Goal: Transaction & Acquisition: Purchase product/service

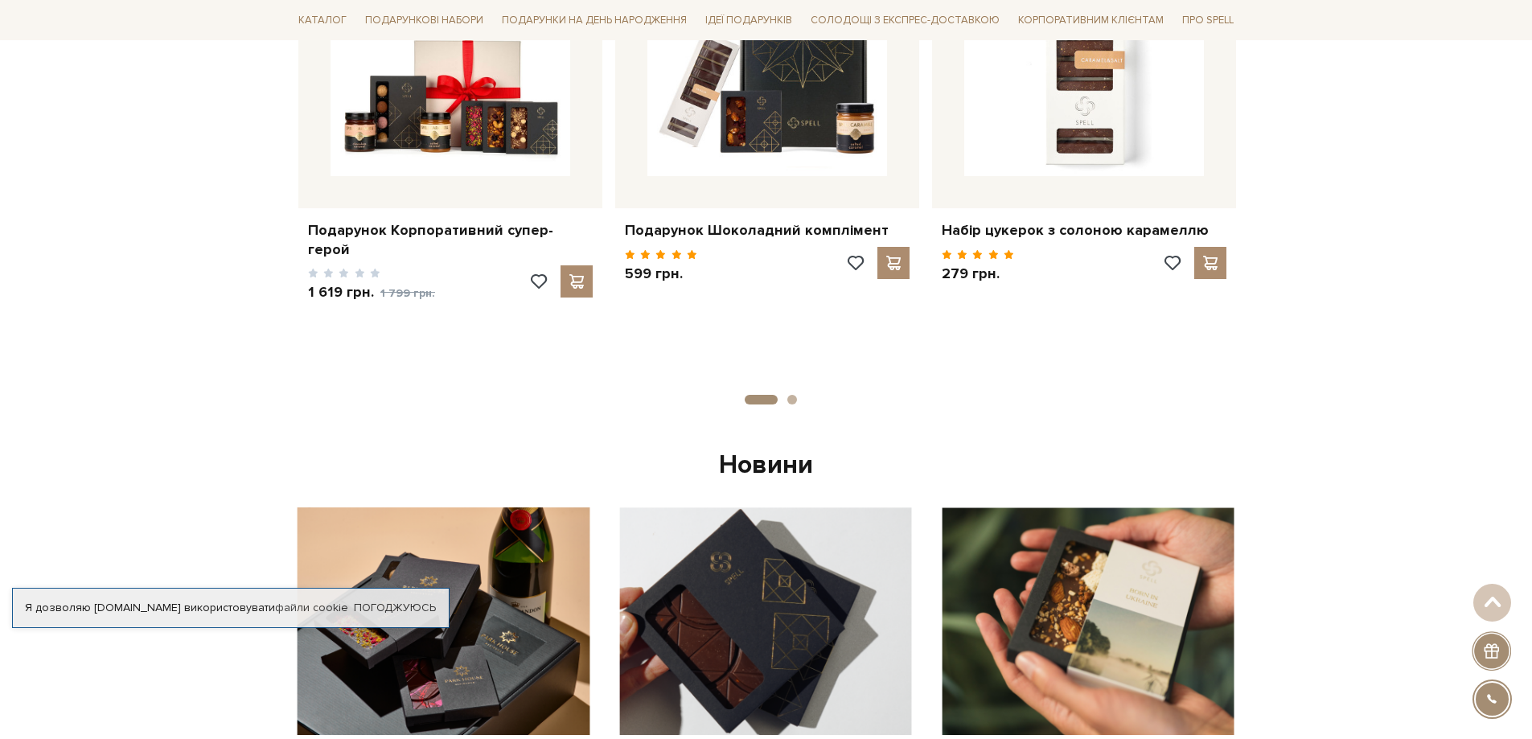
scroll to position [965, 0]
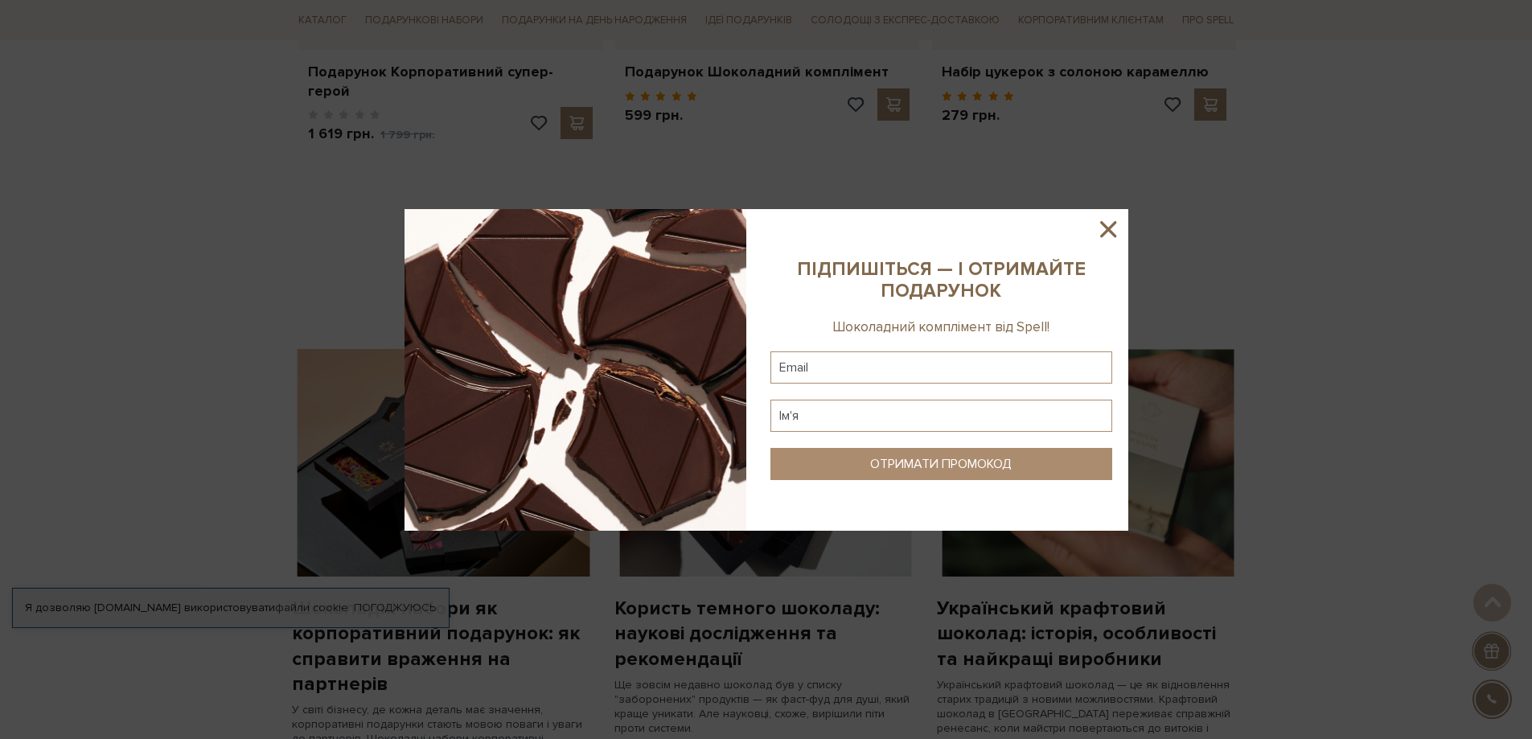
click at [1120, 228] on icon at bounding box center [1108, 229] width 27 height 27
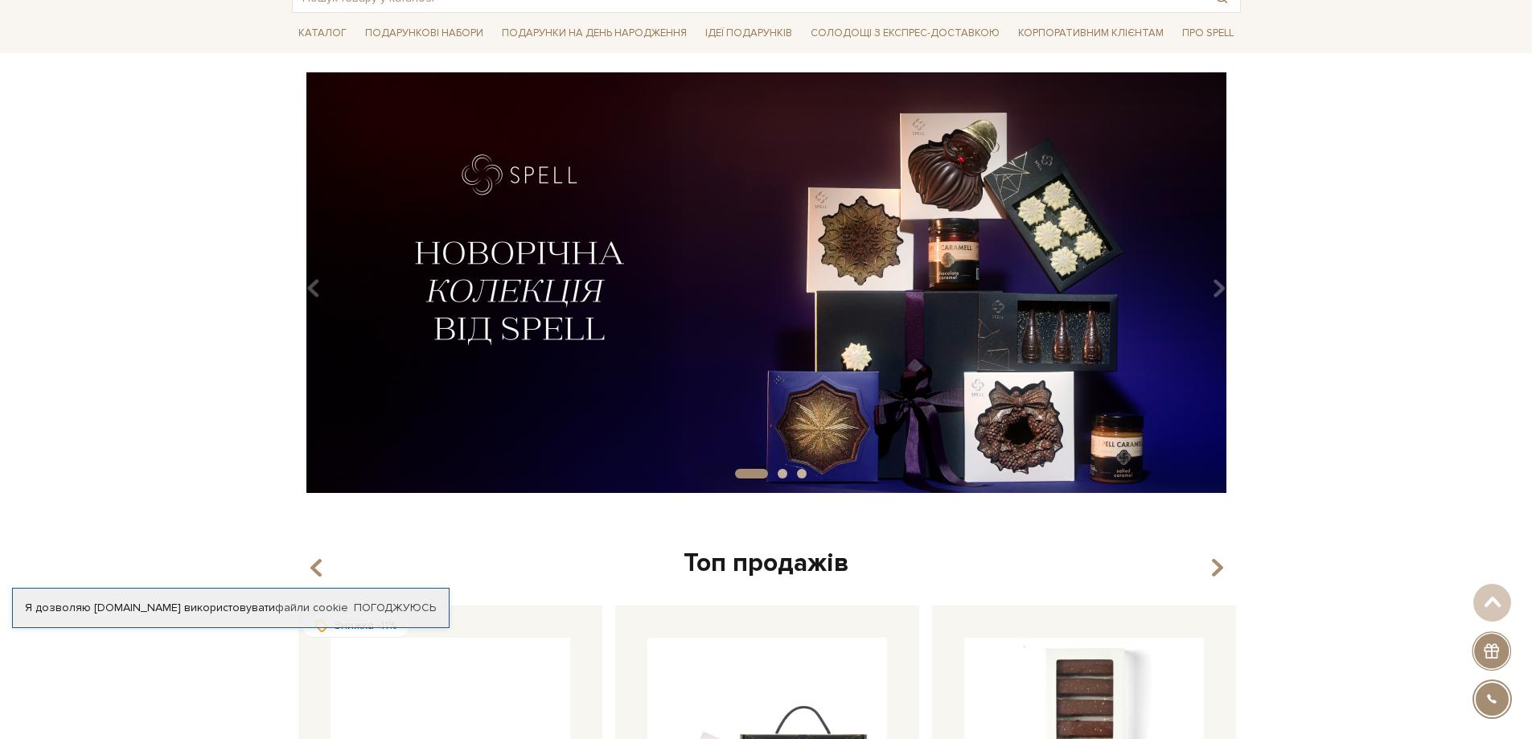
scroll to position [0, 0]
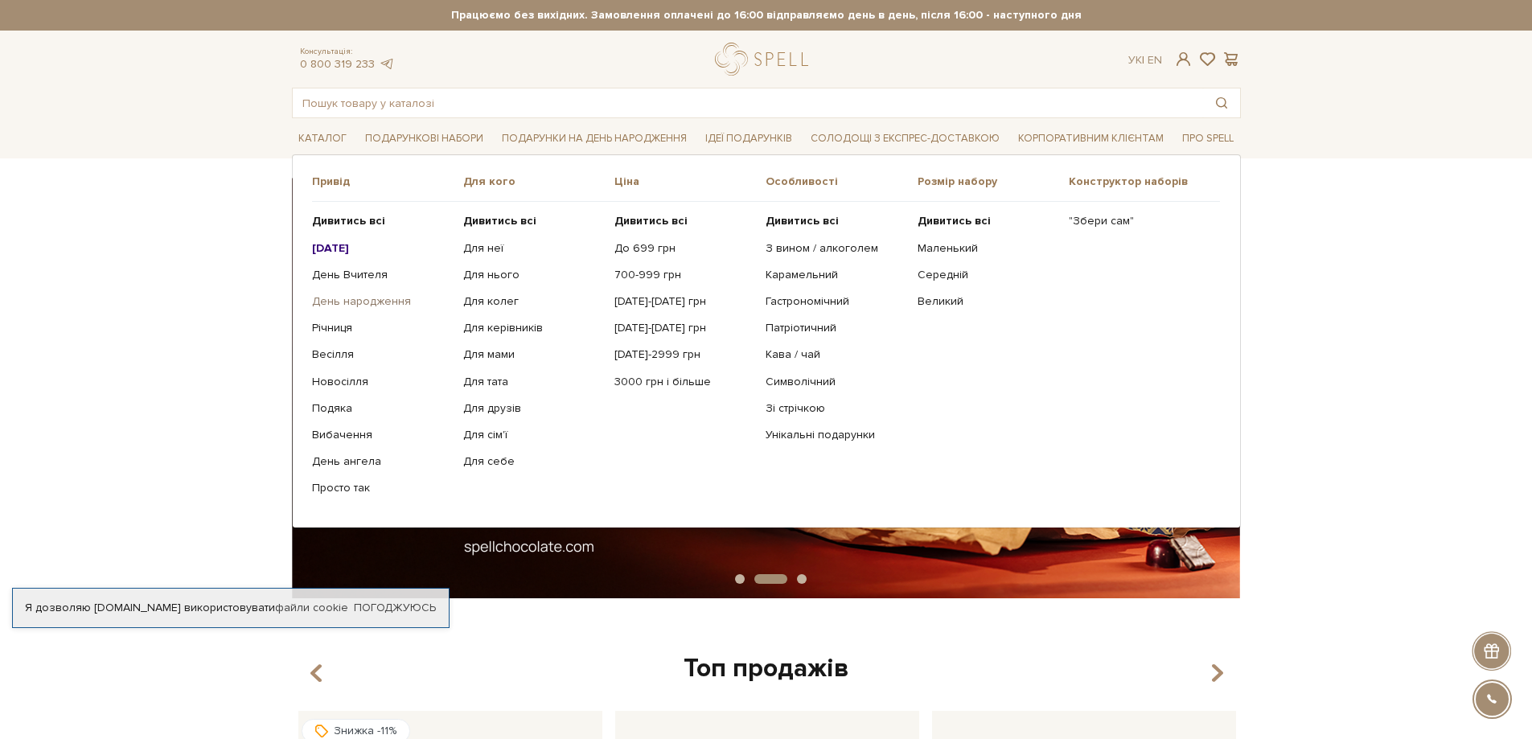
click at [334, 299] on link "День народження" at bounding box center [381, 301] width 139 height 14
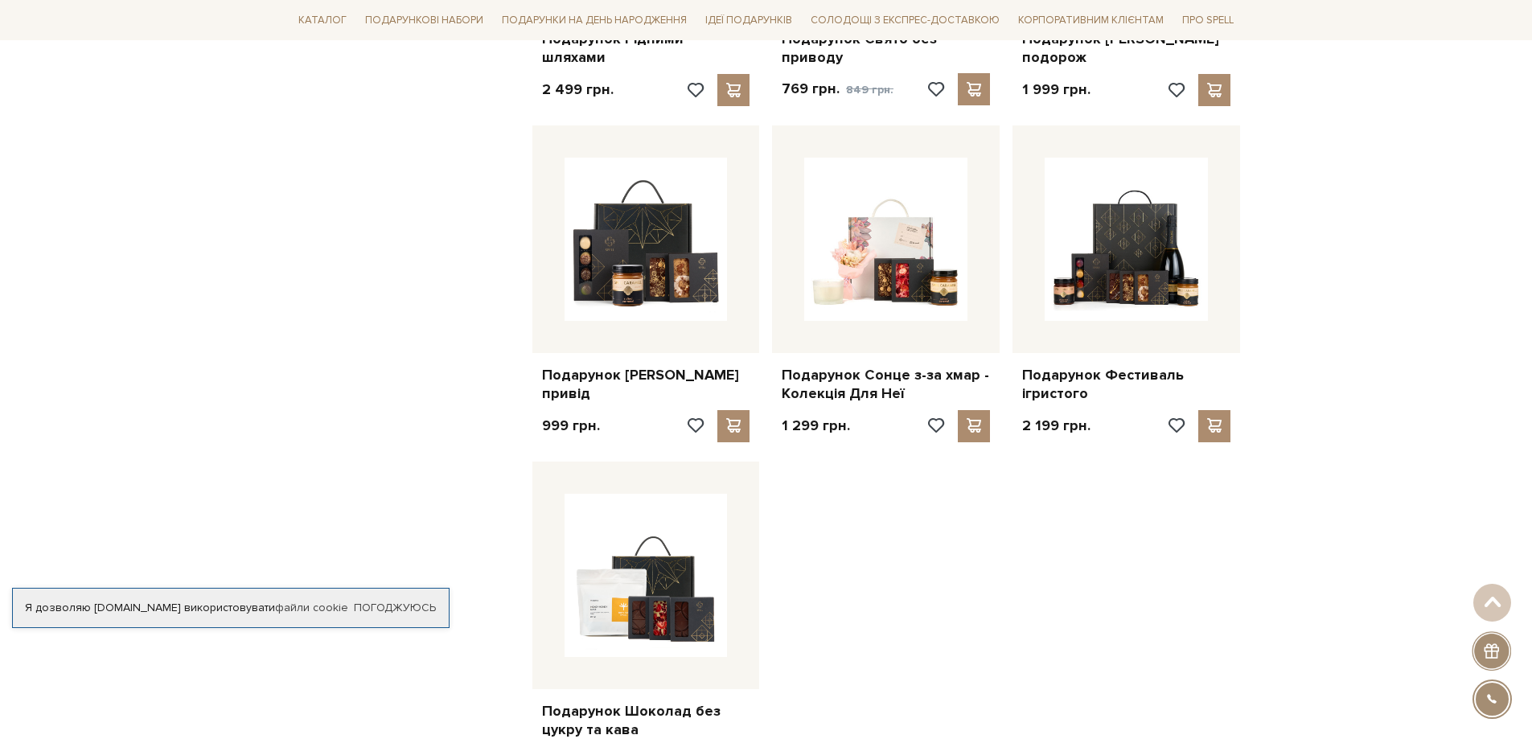
scroll to position [1930, 0]
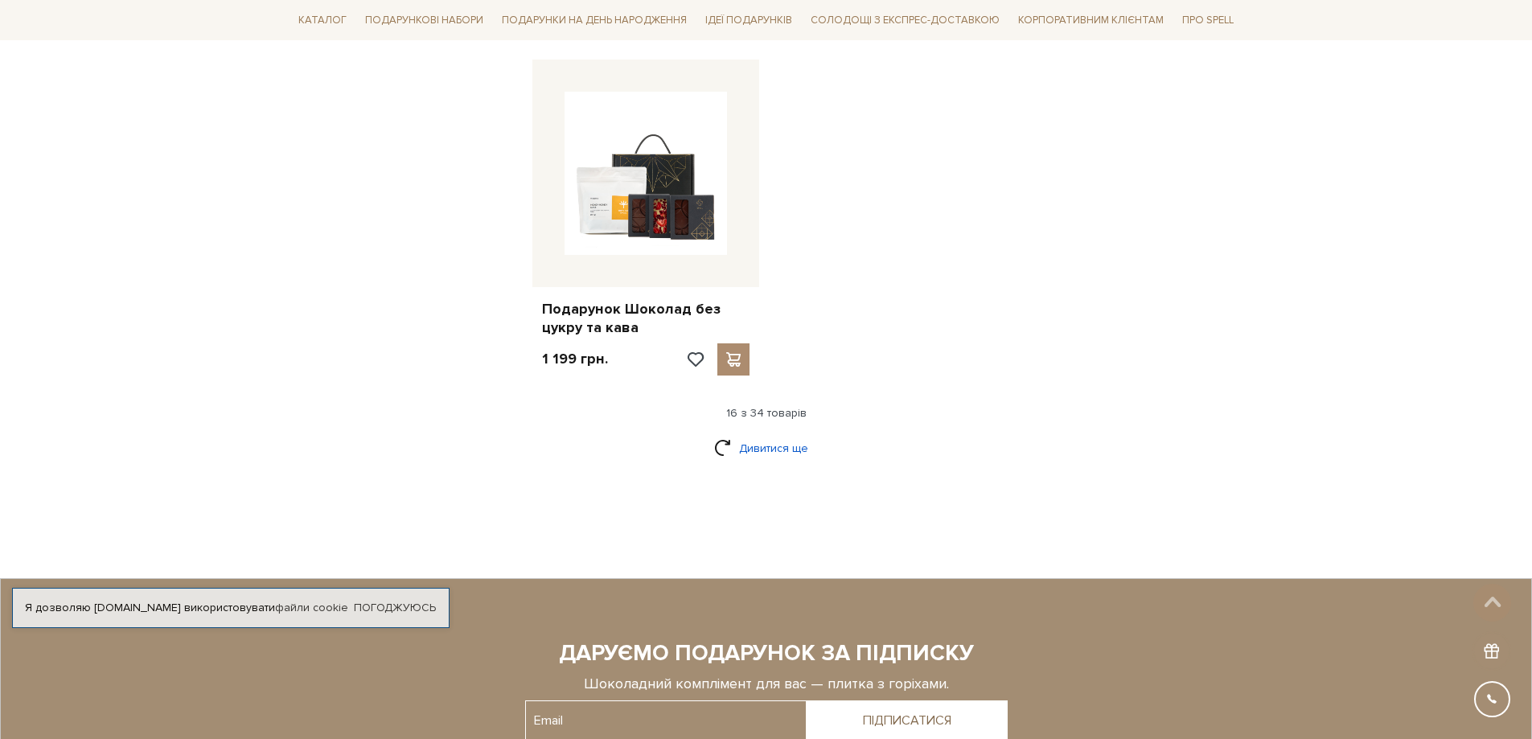
click at [779, 448] on link "Дивитися ще" at bounding box center [766, 448] width 105 height 28
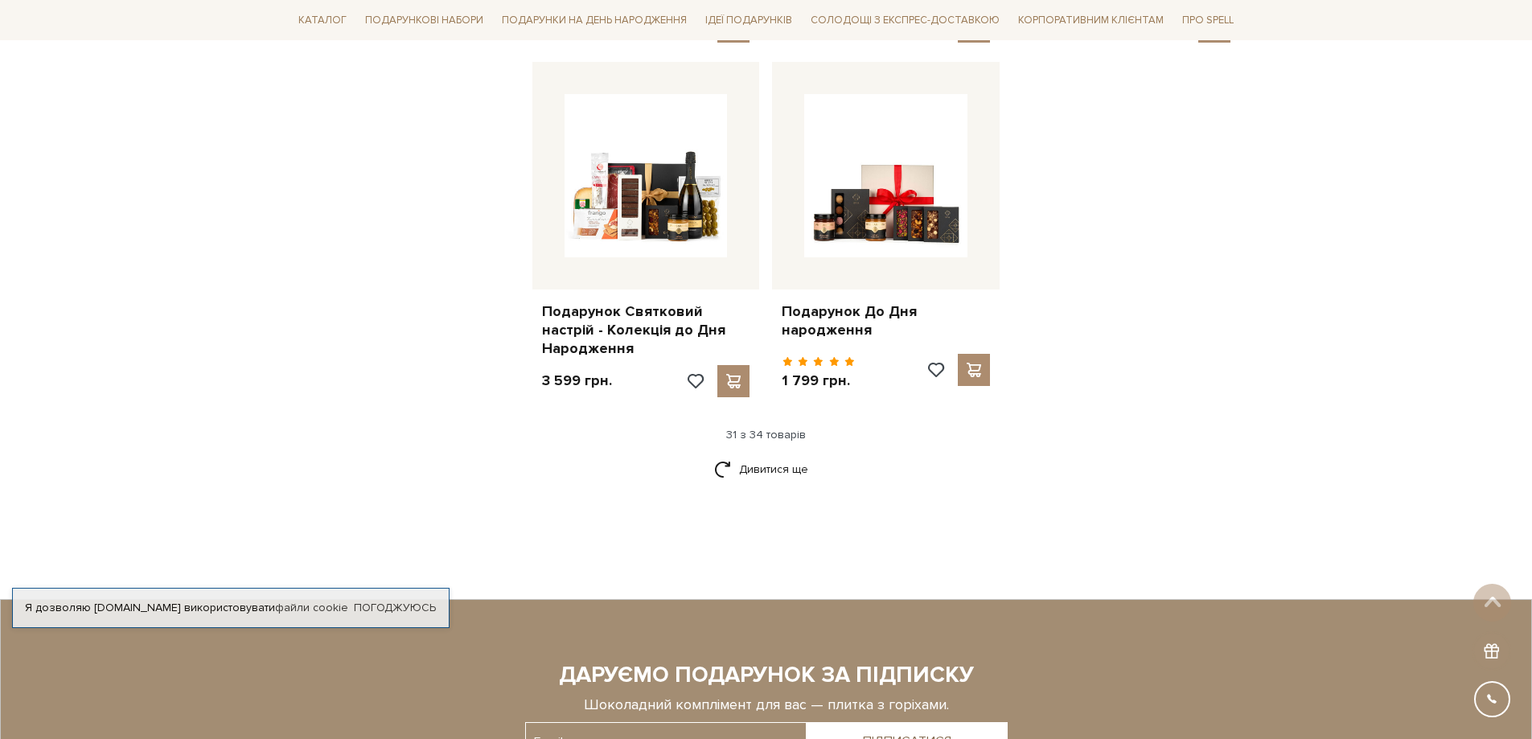
scroll to position [3781, 0]
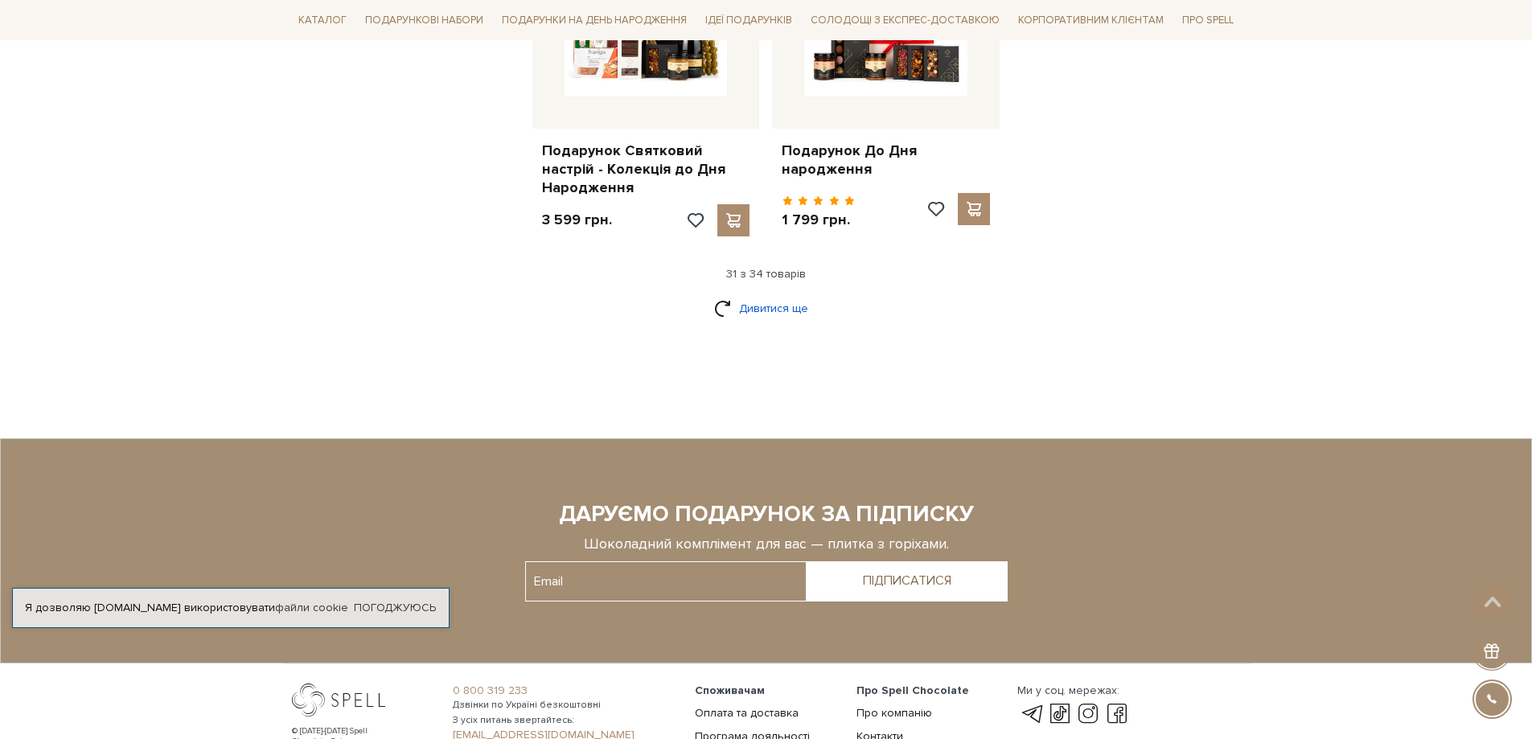
click at [764, 294] on link "Дивитися ще" at bounding box center [766, 308] width 105 height 28
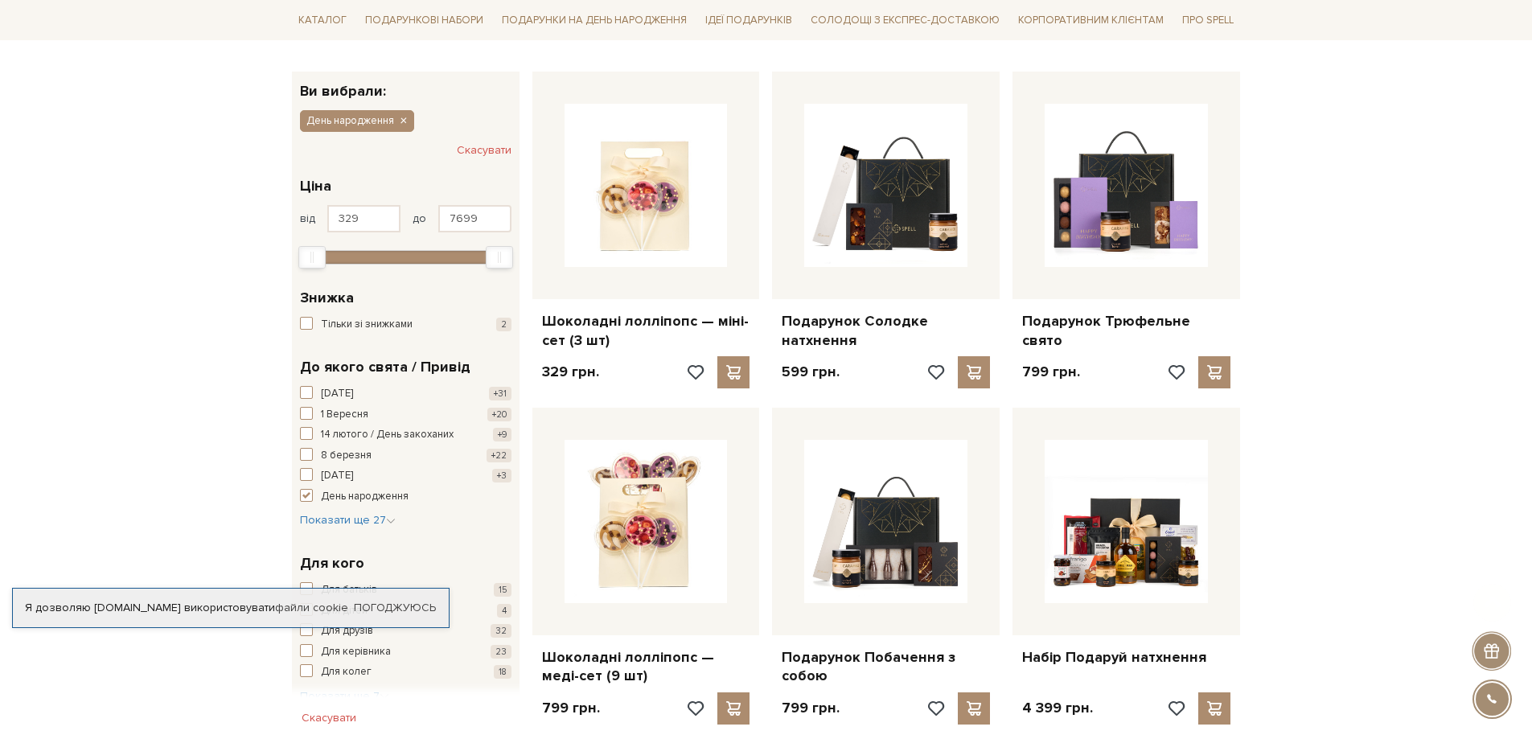
scroll to position [0, 0]
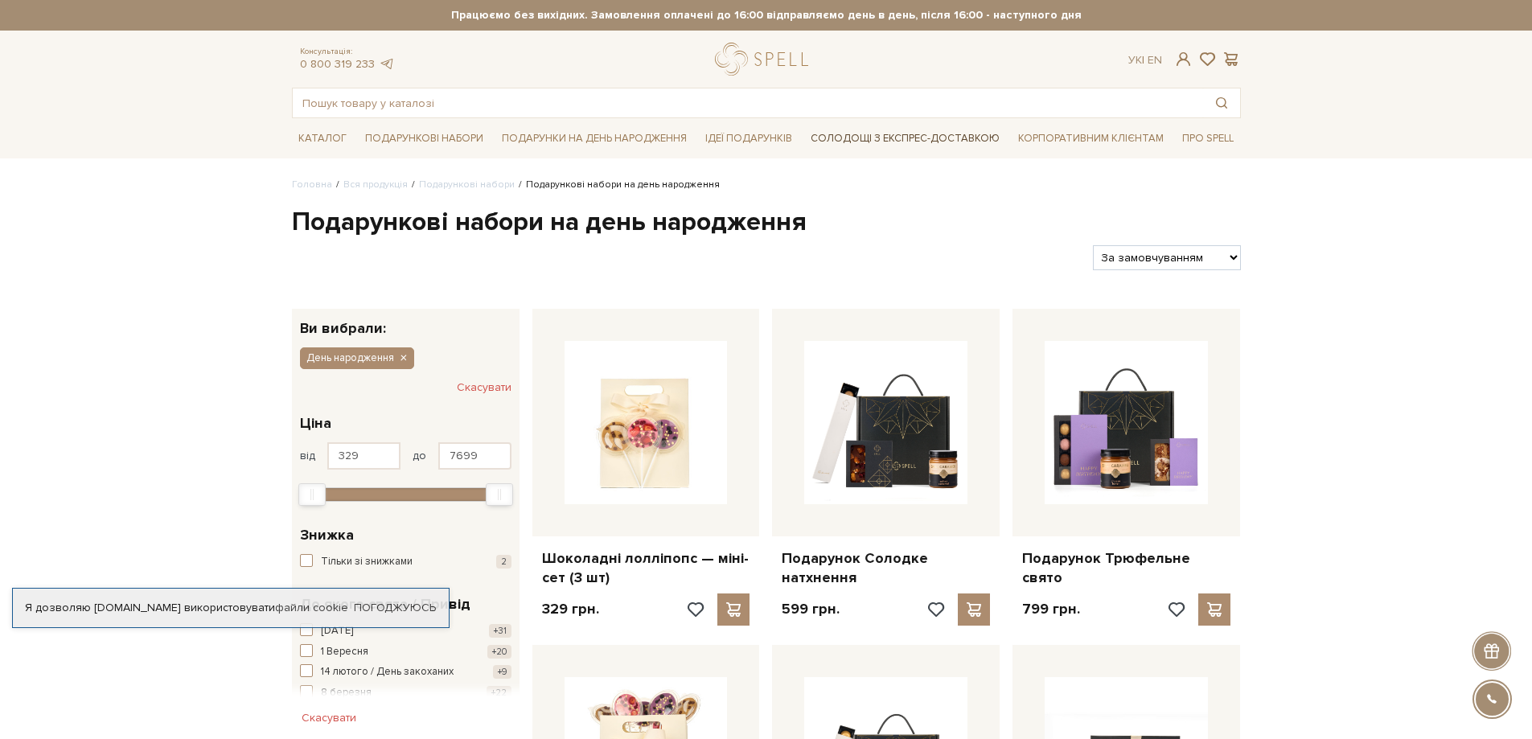
click at [916, 138] on link "Солодощі з експрес-доставкою" at bounding box center [905, 138] width 202 height 27
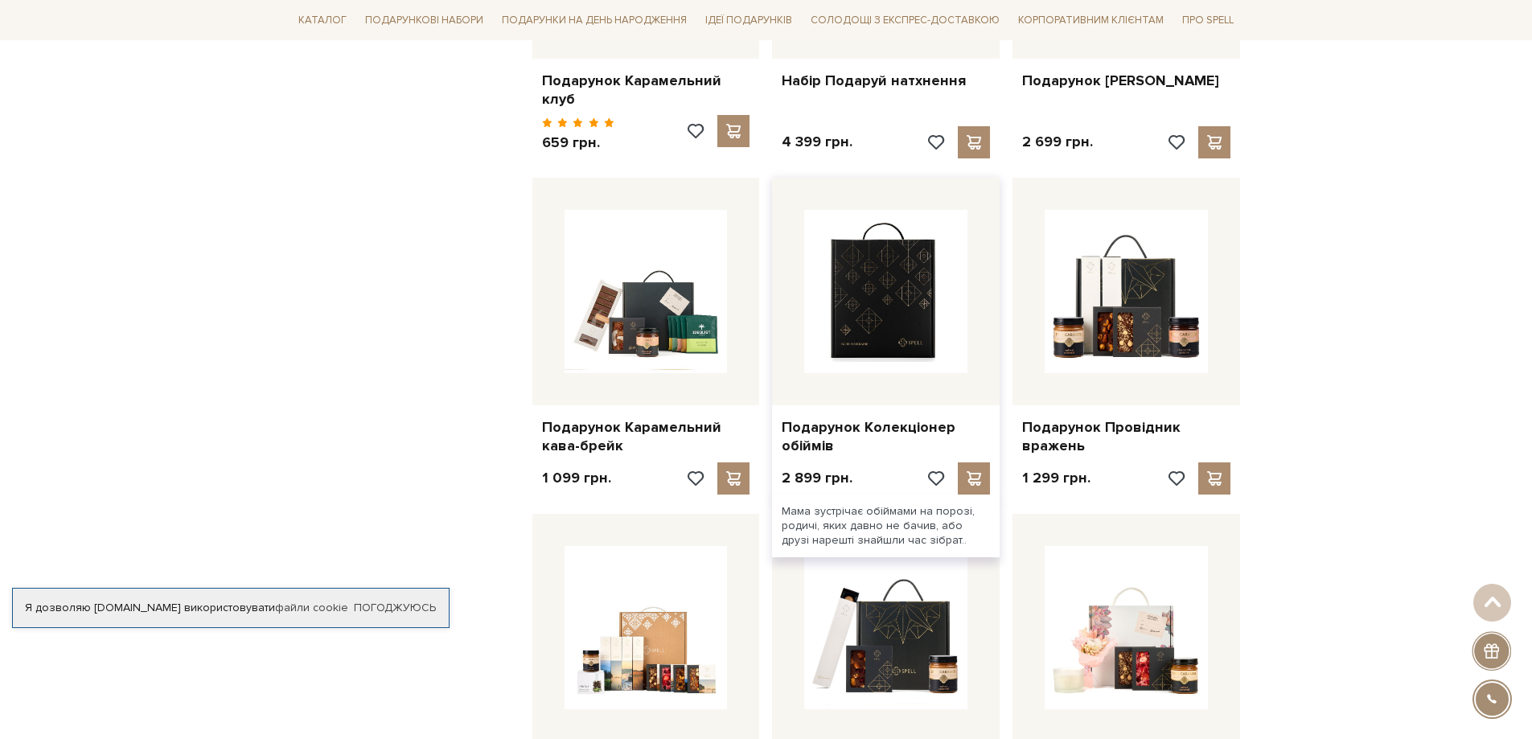
scroll to position [563, 0]
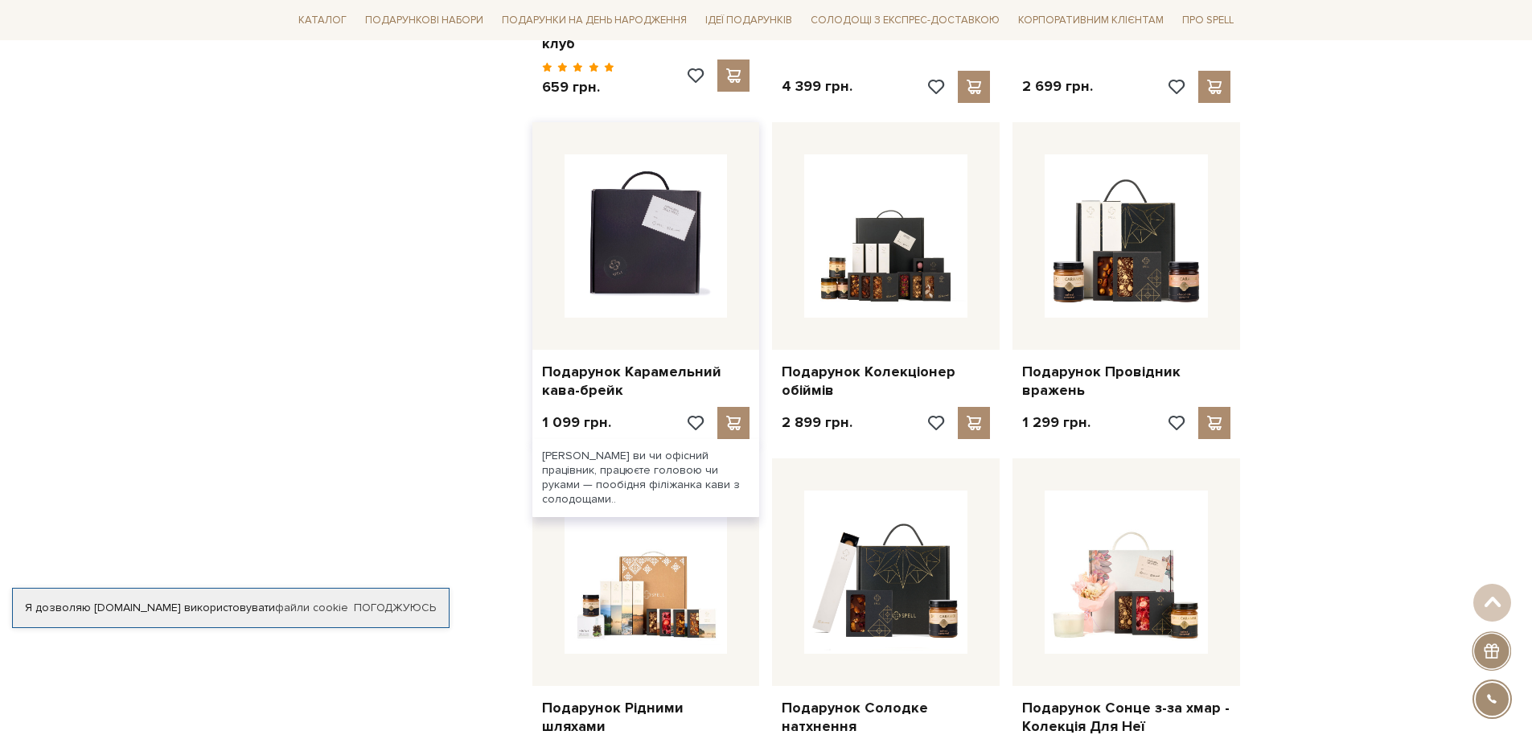
click at [635, 244] on img at bounding box center [646, 235] width 163 height 163
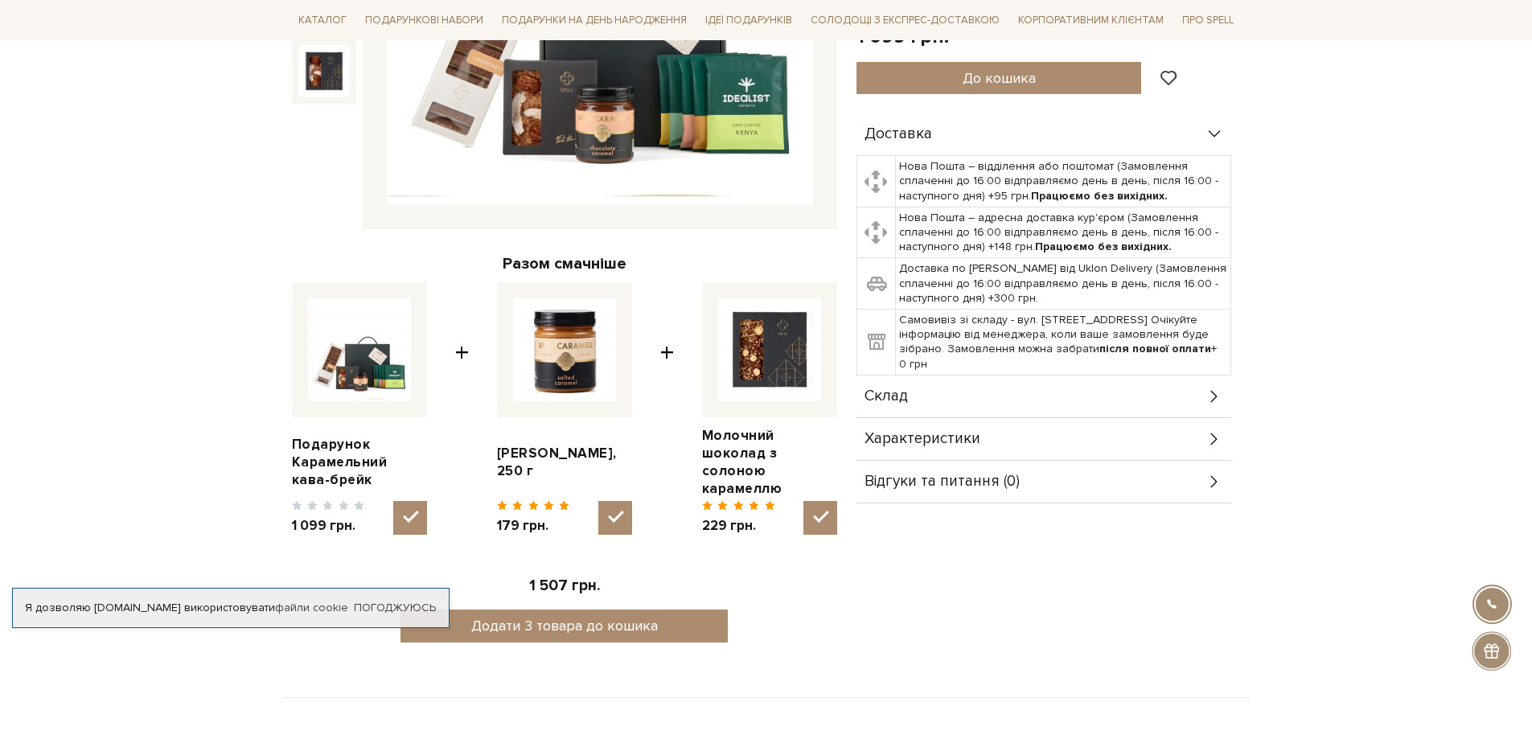
scroll to position [402, 0]
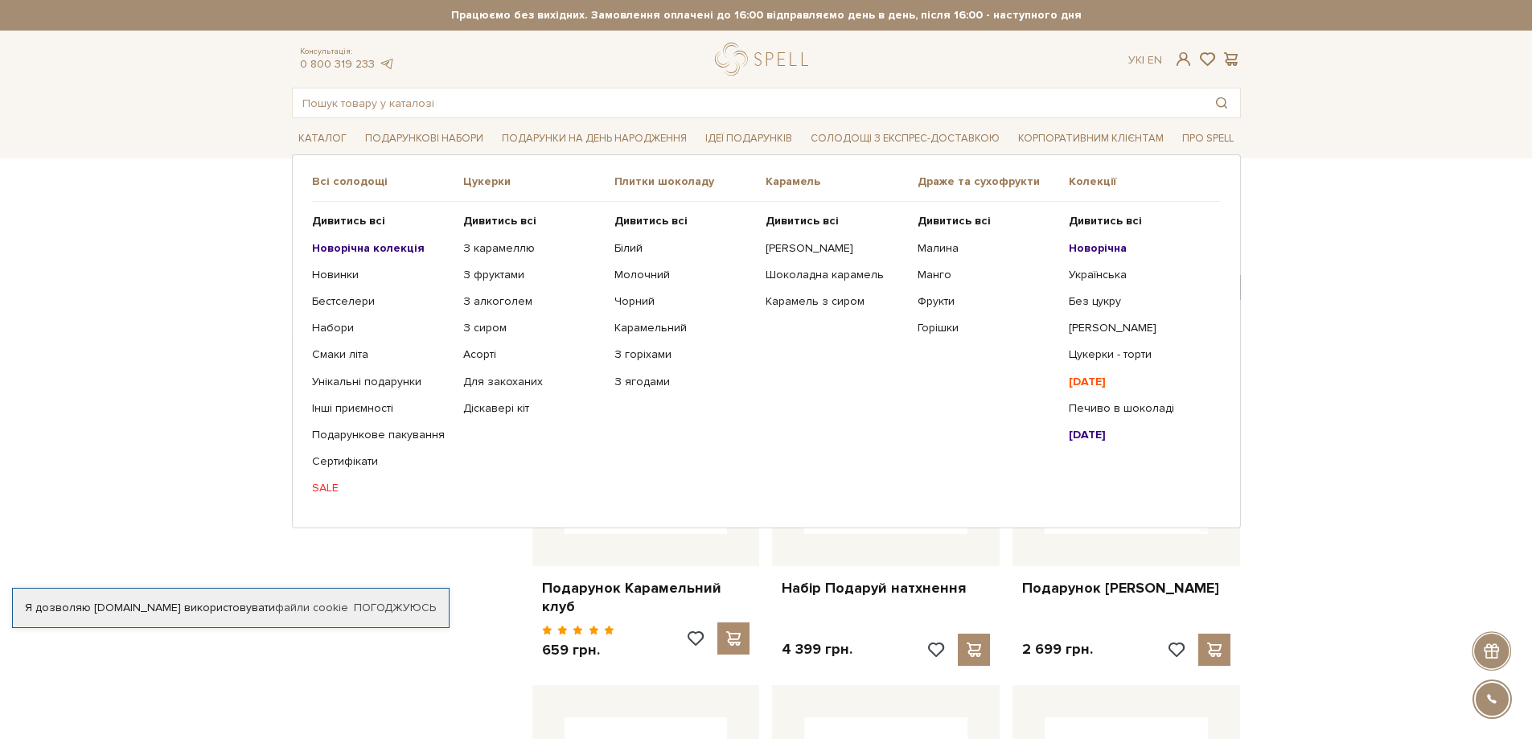
click at [331, 488] on link "SALE" at bounding box center [381, 488] width 139 height 14
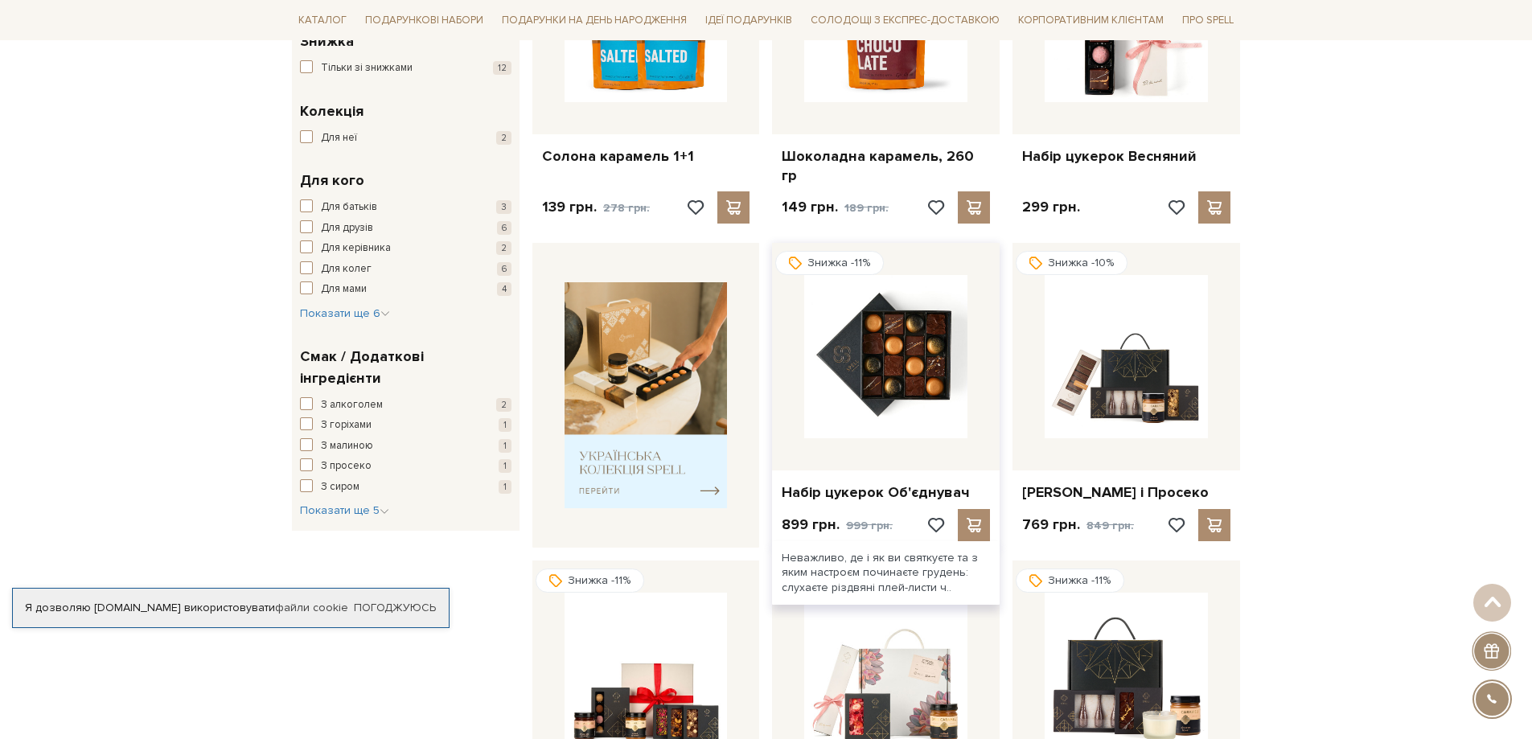
scroll to position [563, 0]
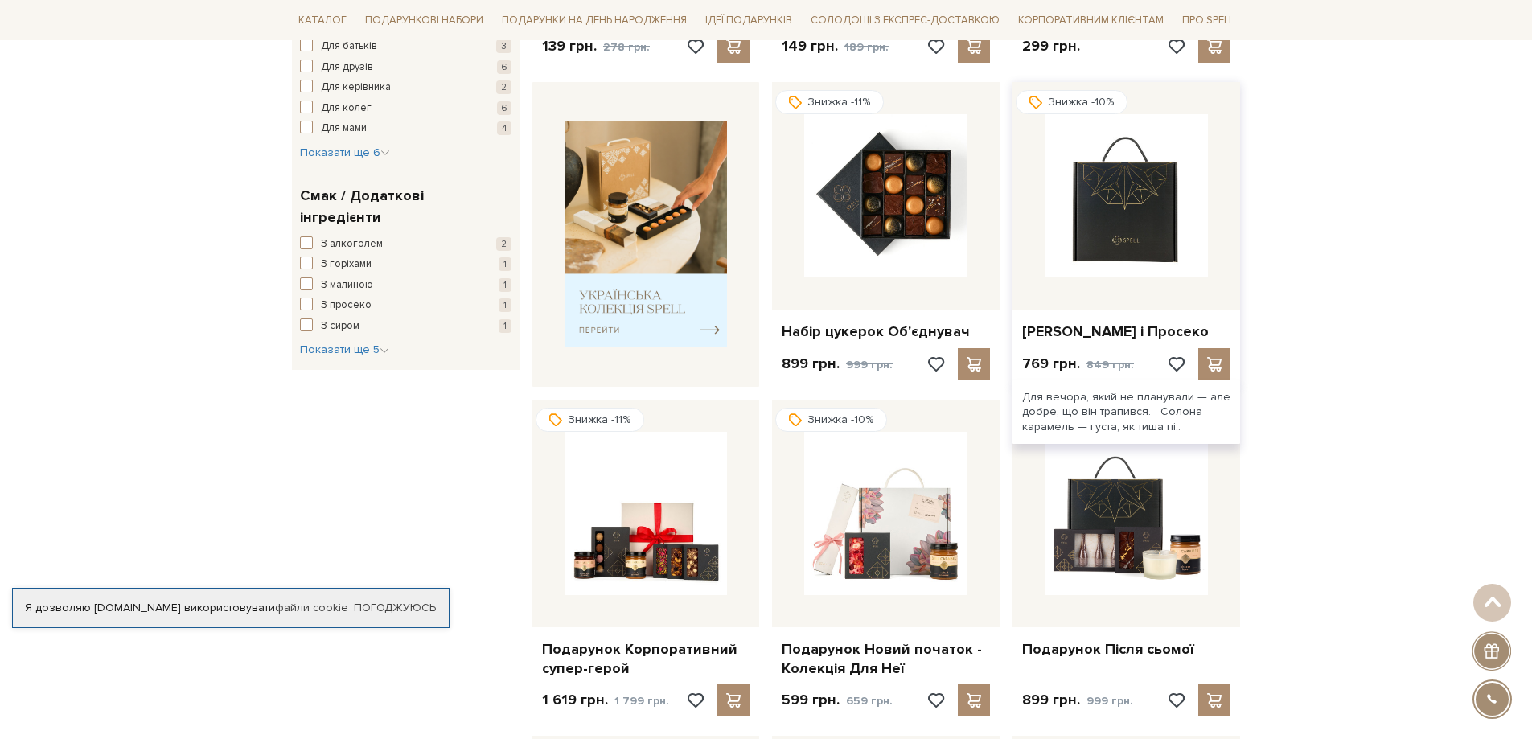
click at [1139, 170] on img at bounding box center [1126, 195] width 163 height 163
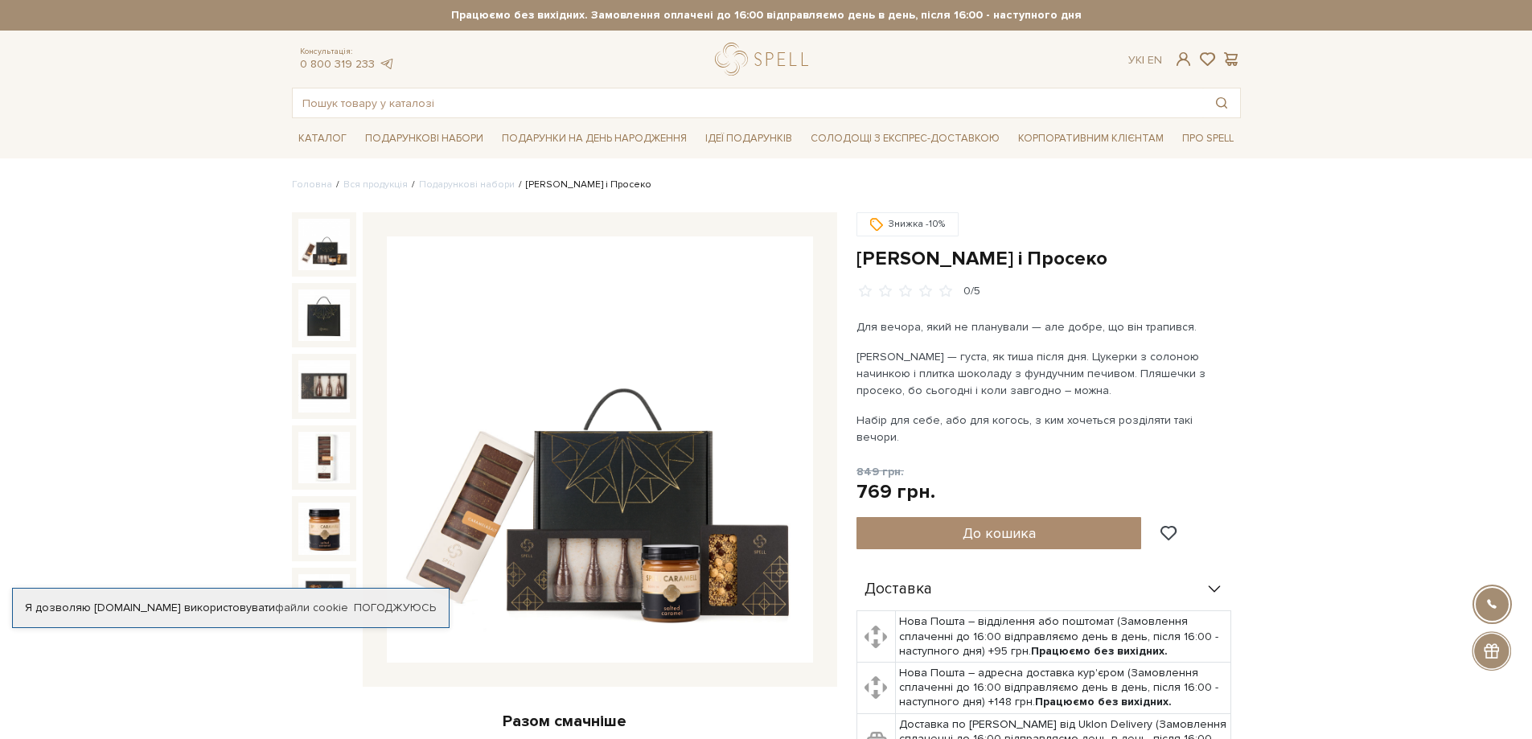
click at [598, 591] on img at bounding box center [600, 449] width 426 height 426
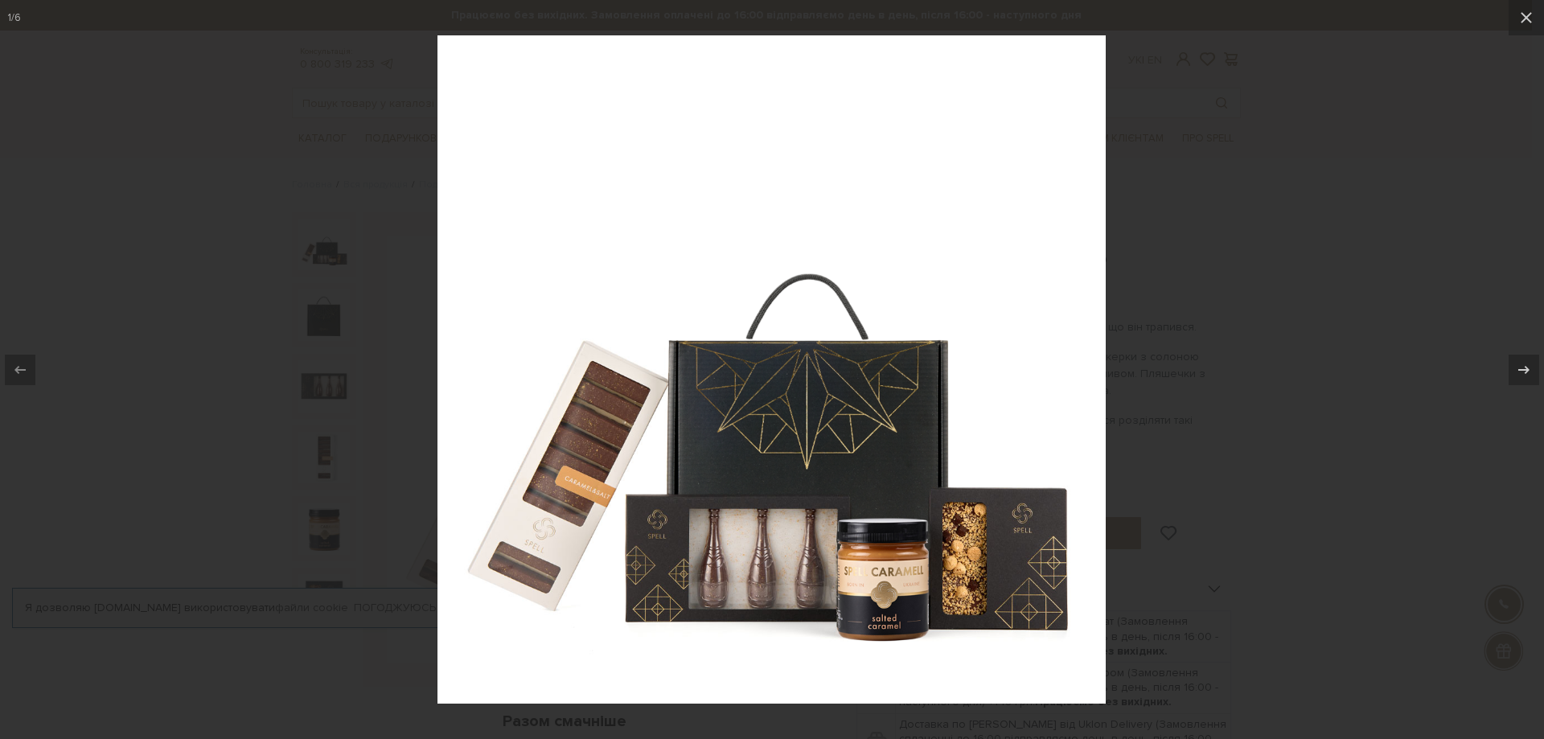
click at [725, 568] on img at bounding box center [772, 369] width 668 height 668
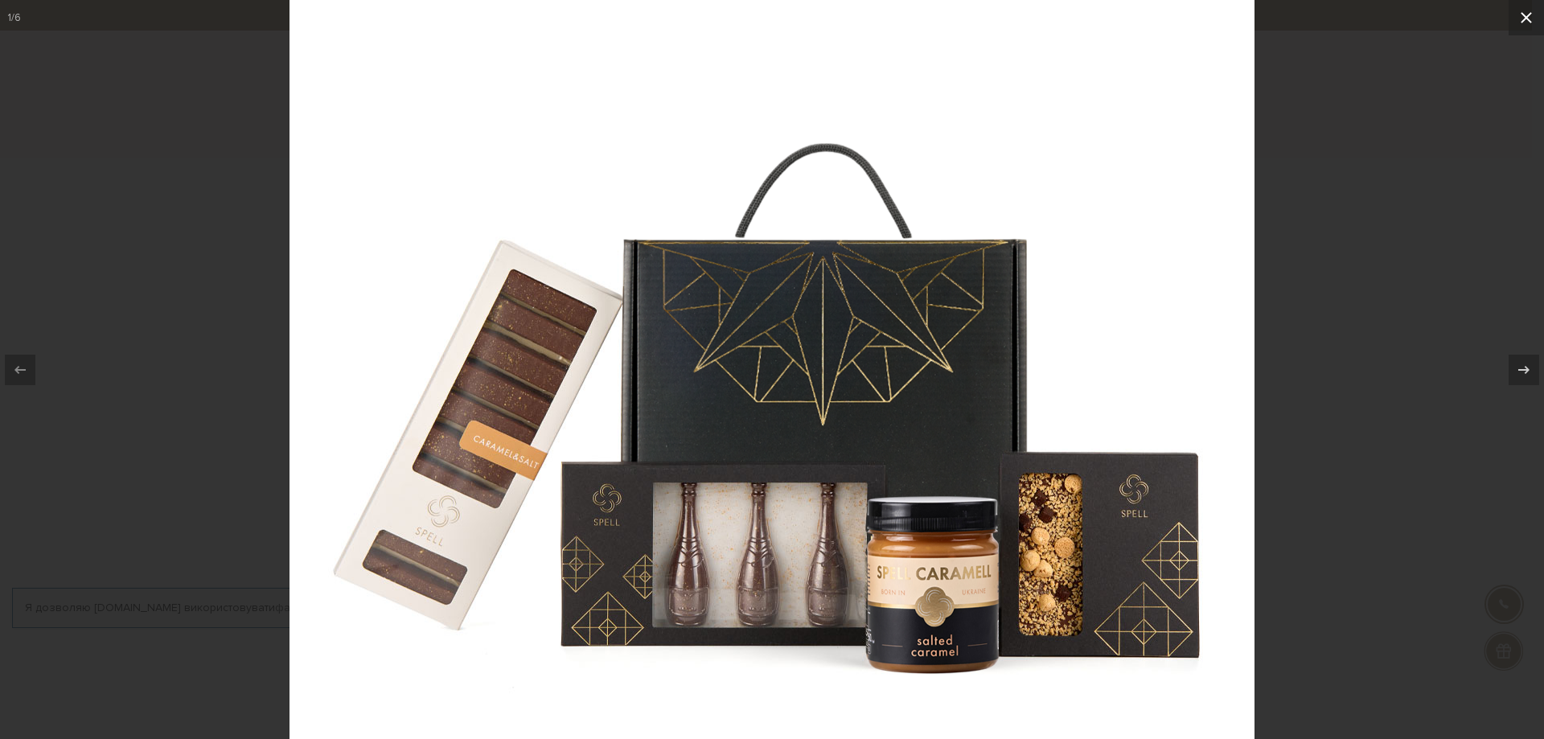
click at [1531, 14] on icon at bounding box center [1526, 17] width 11 height 11
